Goal: Find specific page/section: Find specific page/section

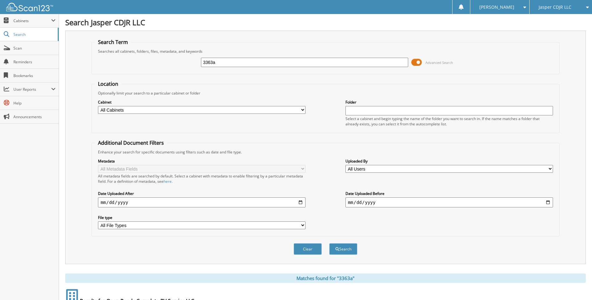
click at [543, 9] on span "Jasper CDJR LLC" at bounding box center [555, 7] width 33 height 4
click at [544, 24] on link "Open Roads Complete RV Service LLC" at bounding box center [561, 22] width 62 height 17
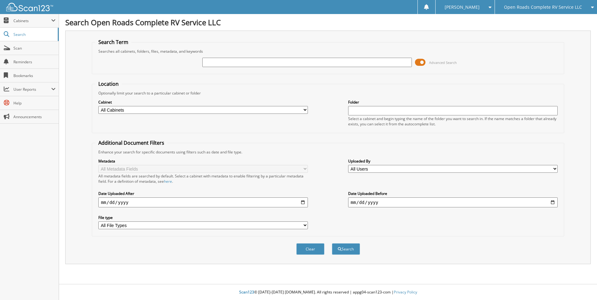
click at [223, 63] on input "text" at bounding box center [306, 62] width 209 height 9
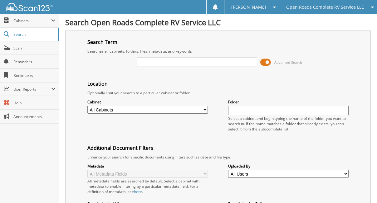
click at [156, 60] on input "text" at bounding box center [197, 62] width 120 height 9
type input "[PERSON_NAME]"
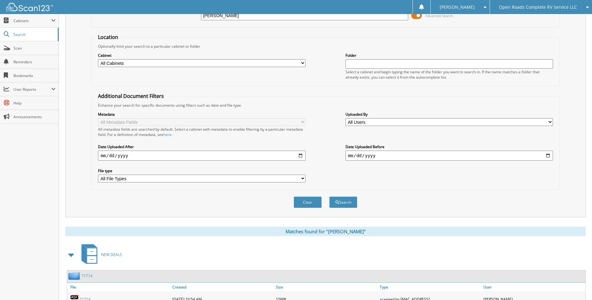
scroll to position [83, 0]
